Goal: Task Accomplishment & Management: Manage account settings

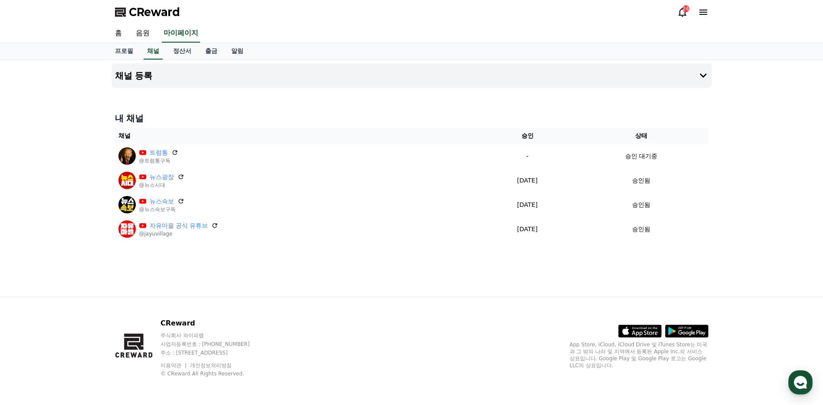
click at [359, 288] on div "채널 등록 내 채널 채널 승인 상태 트럼통 @트럼통구독 - 승인 대기중 뉴스광장 @뉴스시대 2025-04-14 04-14 승인됨 뉴스속보 @뉴…" at bounding box center [412, 178] width 608 height 237
click at [332, 315] on div "CReward 주식회사 와이피랩 사업자등록번호 : 655-81-03655 주소 : 경기도 김포시 양촌읍 양곡로 495, 3층 305-비이16호…" at bounding box center [412, 351] width 608 height 108
